Goal: Task Accomplishment & Management: Manage account settings

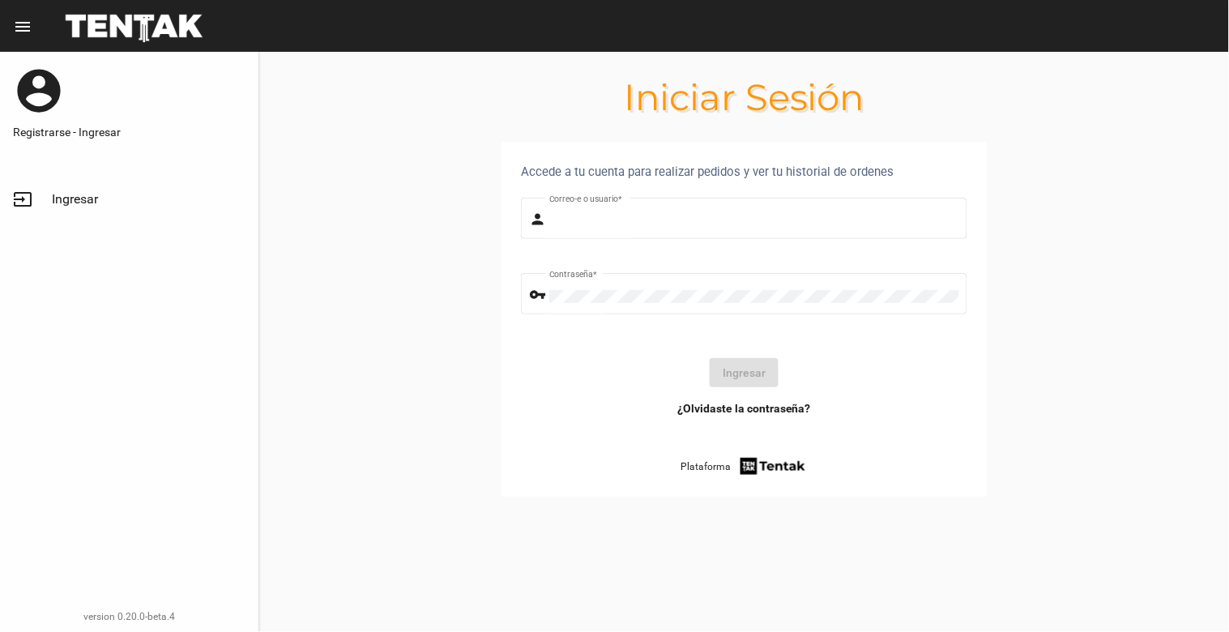
type input "[EMAIL_ADDRESS][DOMAIN_NAME]"
click at [773, 368] on button "Ingresar" at bounding box center [744, 372] width 69 height 29
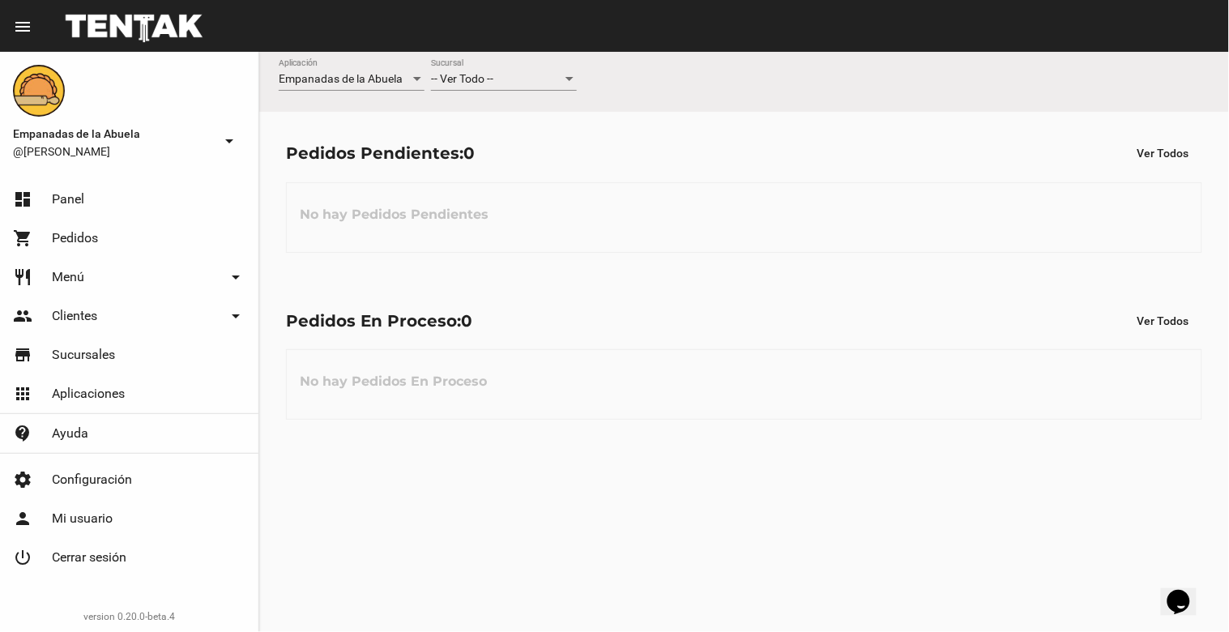
click at [571, 79] on div at bounding box center [570, 79] width 8 height 4
click at [555, 147] on span "Lomas de Zamora" at bounding box center [504, 147] width 146 height 34
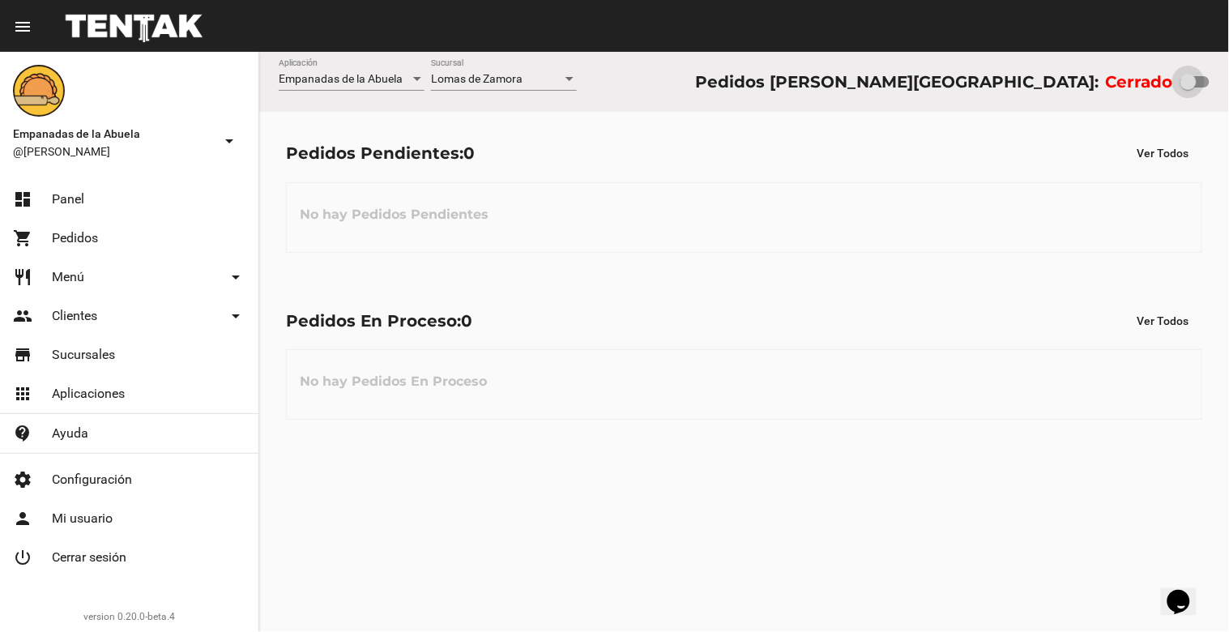
click at [1194, 75] on div at bounding box center [1189, 82] width 16 height 16
click at [1189, 88] on input "checkbox" at bounding box center [1188, 88] width 1 height 1
checkbox input "true"
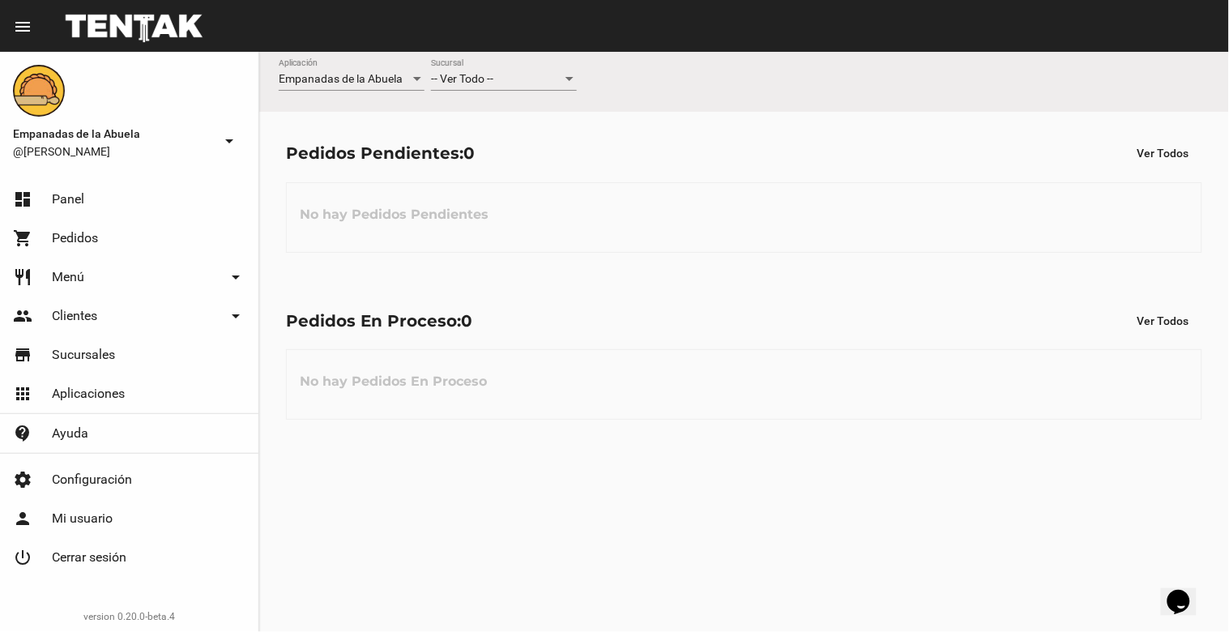
click at [570, 70] on div "-- Ver Todo -- Sucursal" at bounding box center [504, 75] width 146 height 32
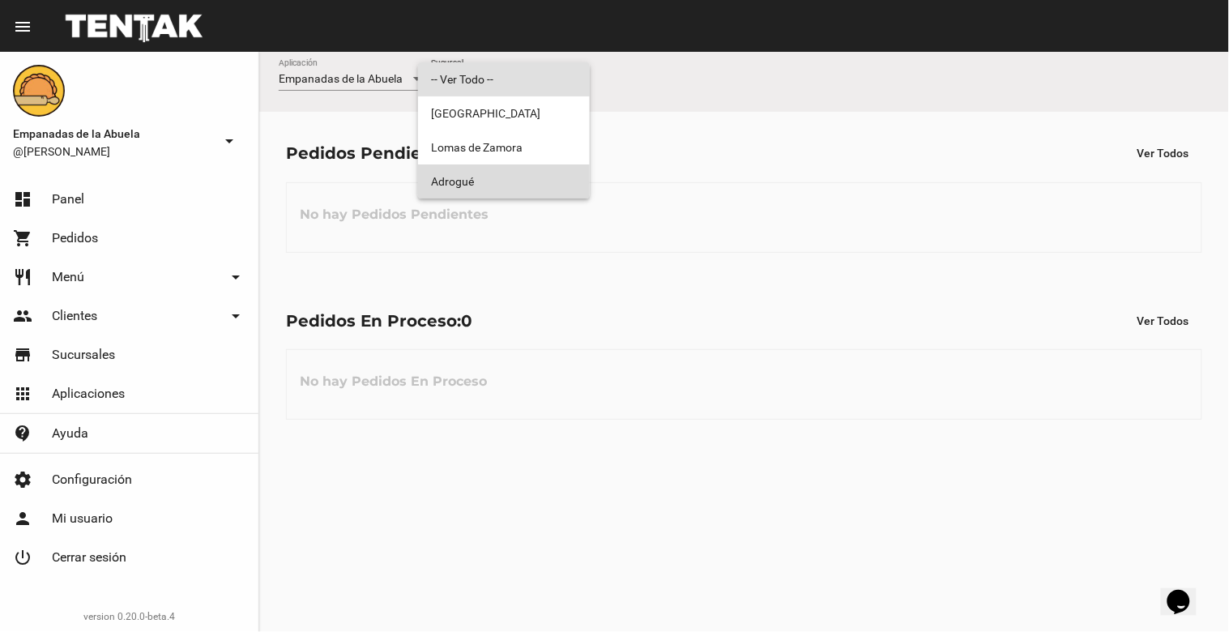
click at [533, 181] on span "Adrogué" at bounding box center [504, 181] width 146 height 34
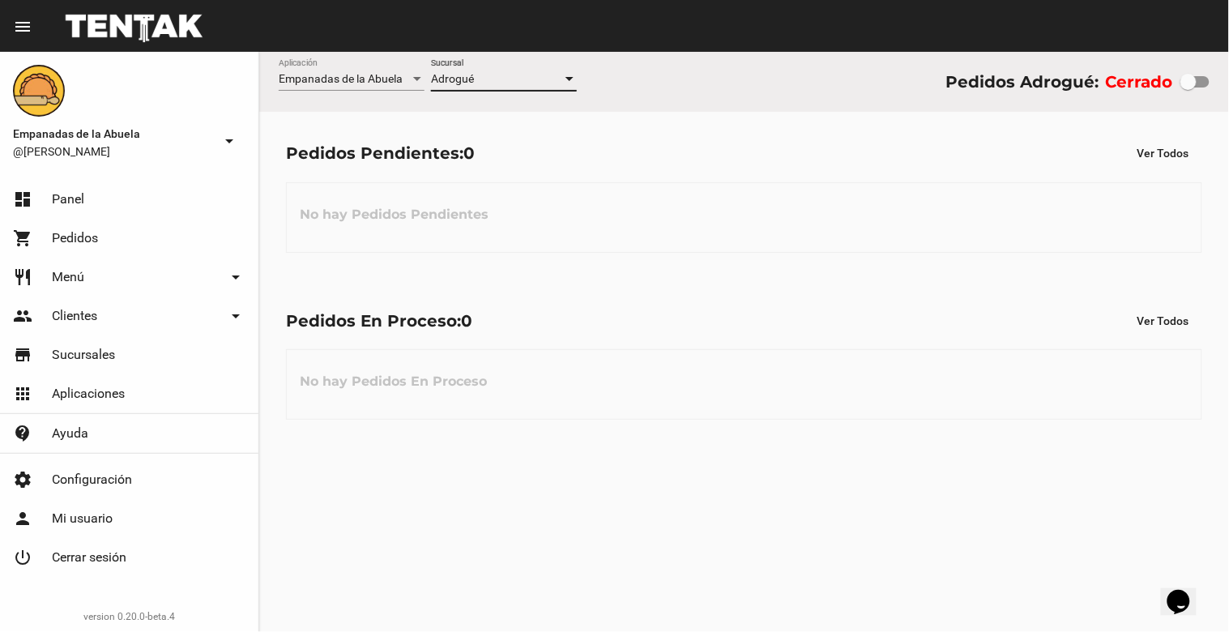
click at [565, 81] on div at bounding box center [569, 79] width 15 height 13
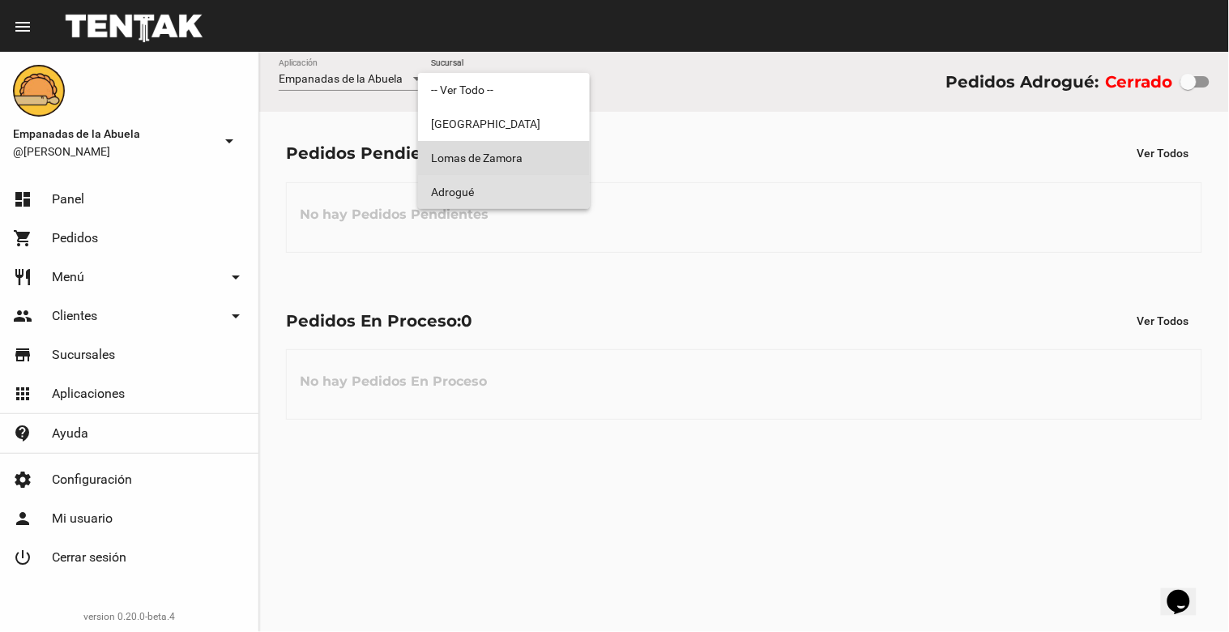
click at [528, 152] on span "Lomas de Zamora" at bounding box center [504, 158] width 146 height 34
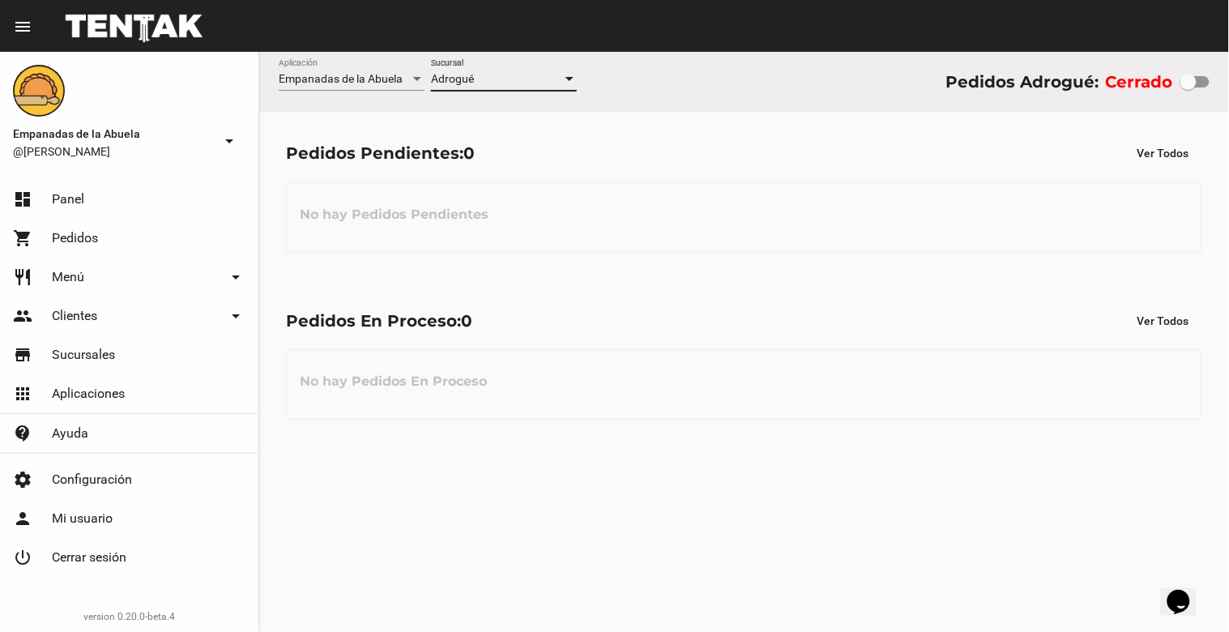
checkbox input "true"
